Goal: Use online tool/utility: Use online tool/utility

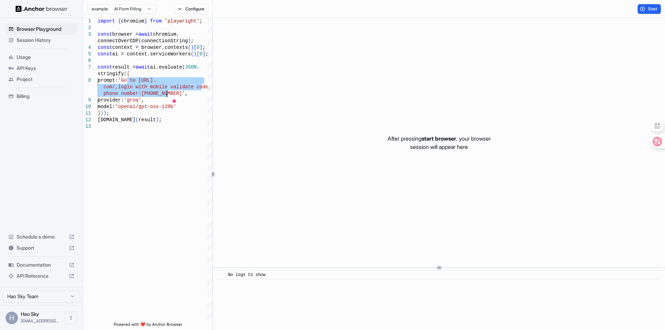
scroll to position [39, 0]
click at [201, 10] on button "Configure" at bounding box center [191, 9] width 34 height 10
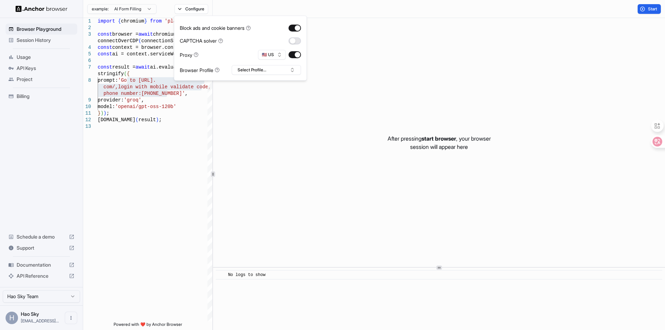
click at [295, 38] on button "button" at bounding box center [294, 40] width 12 height 7
click at [343, 6] on div "Start" at bounding box center [439, 9] width 452 height 18
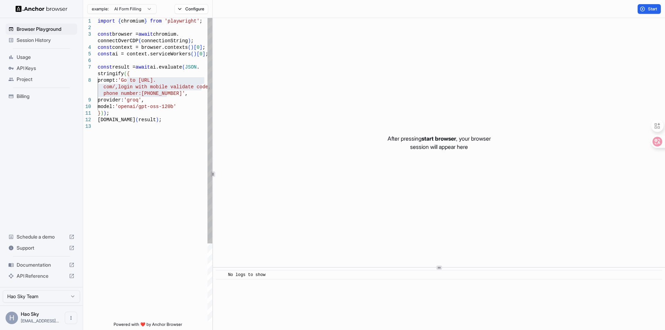
click at [163, 77] on div "import { chromium } from 'playwright' ; const browser = await chromium. connect…" at bounding box center [155, 222] width 115 height 409
click at [161, 86] on div "import { chromium } from 'playwright' ; const browser = await chromium. connect…" at bounding box center [155, 222] width 115 height 409
click at [146, 88] on div "import { chromium } from 'playwright' ; const browser = await chromium. connect…" at bounding box center [155, 222] width 115 height 409
click at [158, 86] on div "import { chromium } from 'playwright' ; const browser = await chromium. connect…" at bounding box center [155, 222] width 115 height 409
click at [167, 91] on div "import { chromium } from 'playwright' ; const browser = await chromium. connect…" at bounding box center [155, 222] width 115 height 409
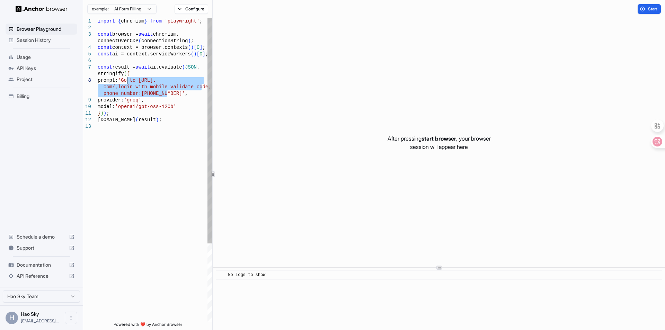
drag, startPoint x: 167, startPoint y: 92, endPoint x: 128, endPoint y: 81, distance: 40.0
click at [128, 81] on div "import { chromium } from 'playwright' ; const browser = await chromium. connect…" at bounding box center [155, 222] width 115 height 409
type textarea "**********"
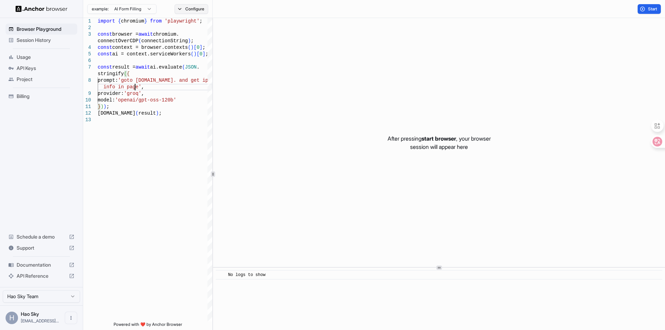
click at [200, 7] on button "Configure" at bounding box center [191, 9] width 34 height 10
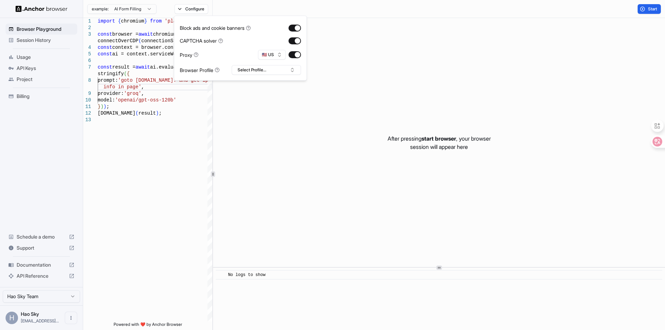
click at [348, 4] on div "Start" at bounding box center [439, 9] width 452 height 18
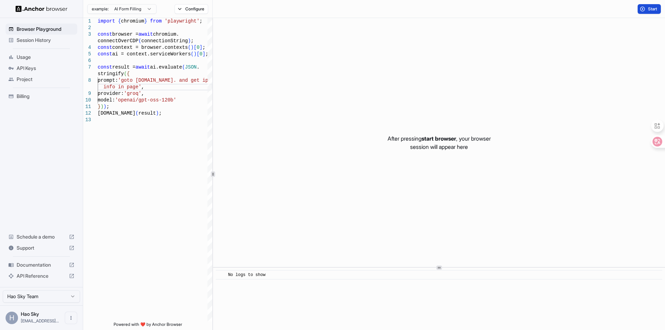
click at [644, 7] on button "Start" at bounding box center [648, 9] width 23 height 10
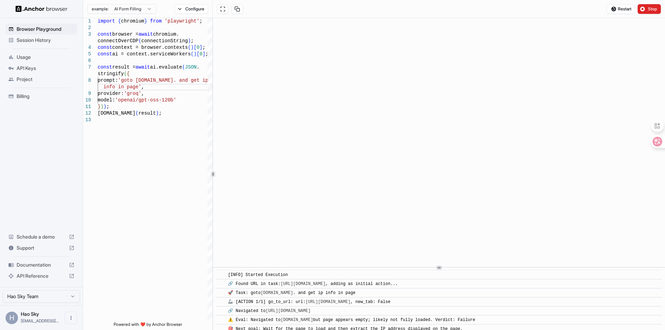
scroll to position [15, 0]
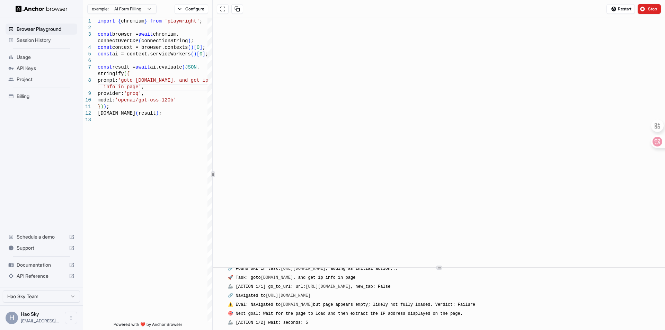
click at [443, 298] on div "​ [INFO] Started Execution ​ 🔗 Found URL in task: [URL][DOMAIN_NAME] , adding a…" at bounding box center [439, 174] width 452 height 312
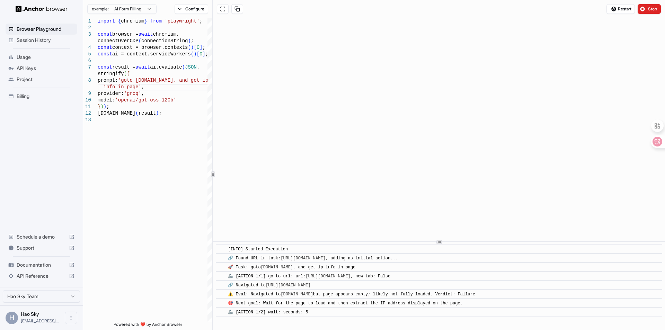
scroll to position [0, 0]
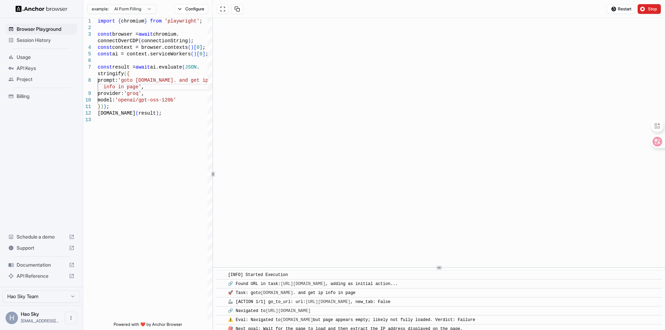
click at [449, 300] on div "​ [INFO] Started Execution ​ 🔗 Found URL in task: [URL][DOMAIN_NAME] , adding a…" at bounding box center [439, 174] width 452 height 312
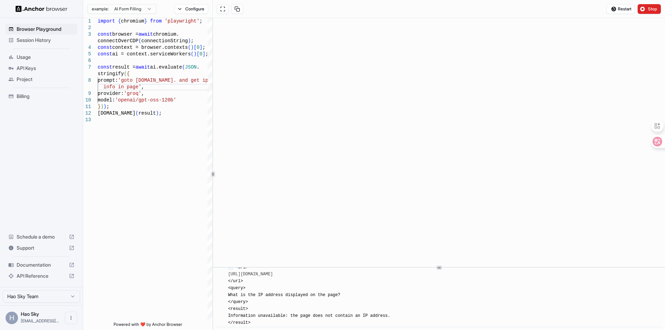
scroll to position [512, 0]
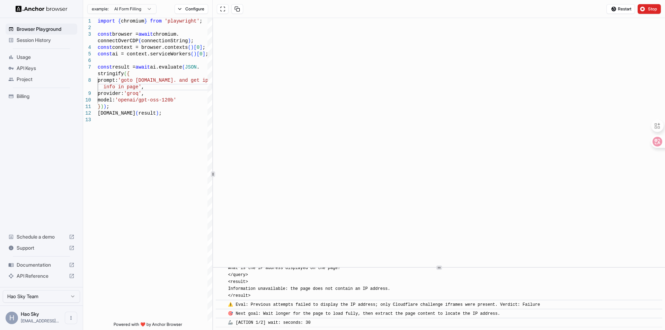
click at [531, 6] on div "Restart Stop" at bounding box center [439, 9] width 452 height 18
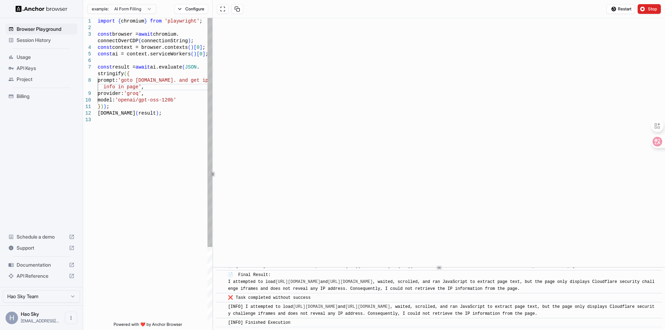
scroll to position [39, 0]
click at [189, 115] on div "import { chromium } from 'playwright' ; const browser = await chromium. connect…" at bounding box center [155, 219] width 115 height 402
click at [185, 84] on div "import { chromium } from 'playwright' ; const browser = await chromium. connect…" at bounding box center [155, 219] width 115 height 402
